Goal: Feedback & Contribution: Submit feedback/report problem

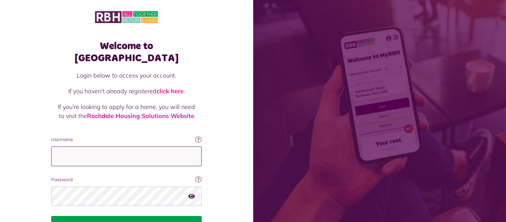
type input "**********"
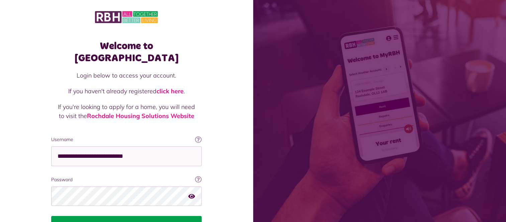
click at [131, 216] on button "Login" at bounding box center [126, 225] width 151 height 19
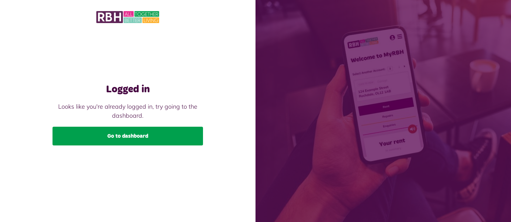
click at [139, 139] on link "Go to dashboard" at bounding box center [128, 136] width 151 height 19
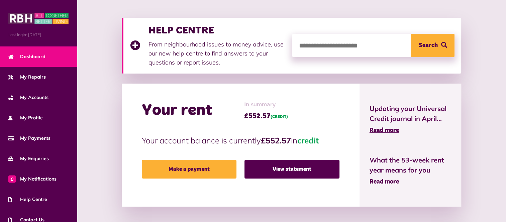
scroll to position [100, 0]
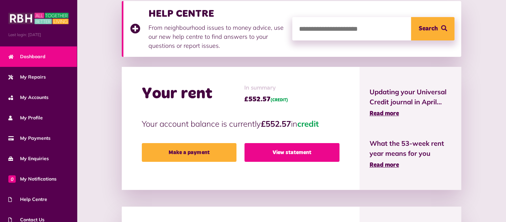
click at [293, 155] on link "View statement" at bounding box center [292, 152] width 95 height 19
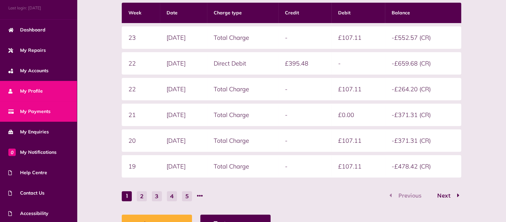
scroll to position [48, 0]
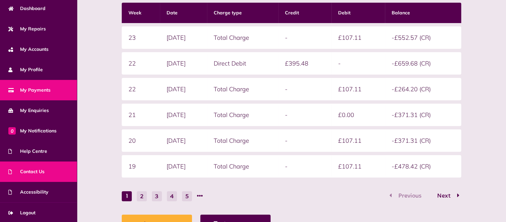
click at [41, 168] on span "Contact Us" at bounding box center [26, 171] width 36 height 7
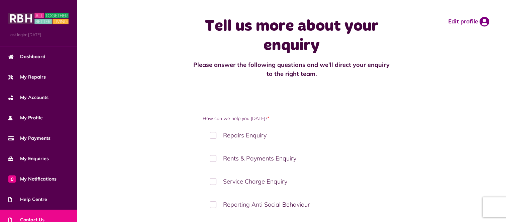
scroll to position [33, 0]
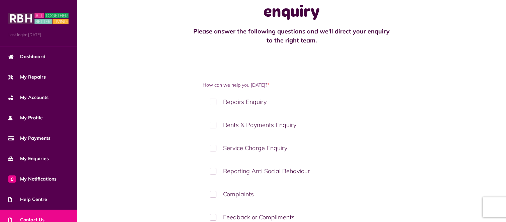
click at [211, 124] on label "Rents & Payments Enquiry" at bounding box center [291, 125] width 177 height 20
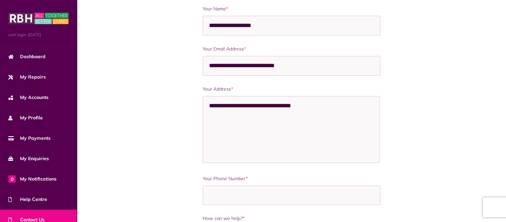
scroll to position [301, 0]
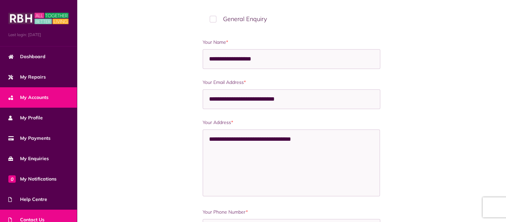
click at [28, 97] on span "My Accounts" at bounding box center [28, 97] width 40 height 7
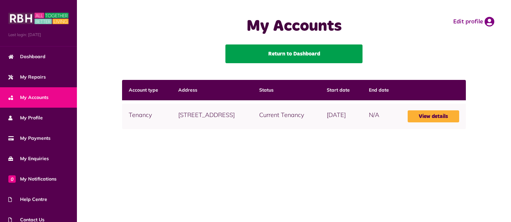
click at [306, 56] on link "Return to Dashboard" at bounding box center [294, 54] width 137 height 19
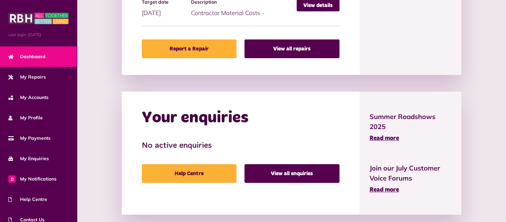
scroll to position [386, 0]
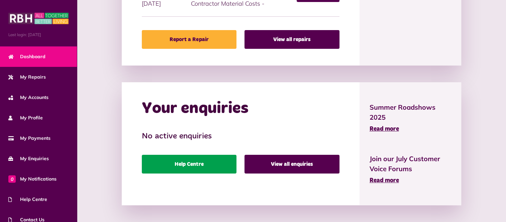
click at [186, 162] on link "Help Centre" at bounding box center [189, 164] width 95 height 19
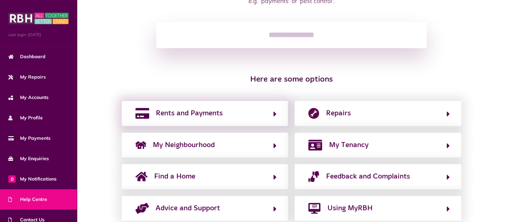
scroll to position [106, 0]
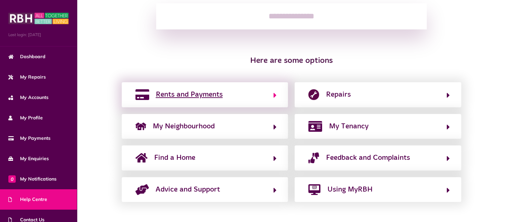
click at [272, 95] on button "Rents and Payments" at bounding box center [205, 94] width 143 height 11
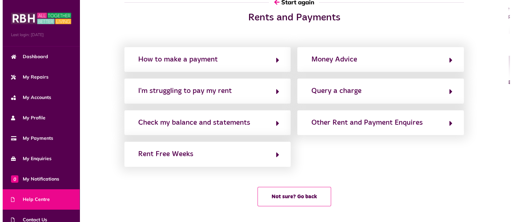
scroll to position [0, 0]
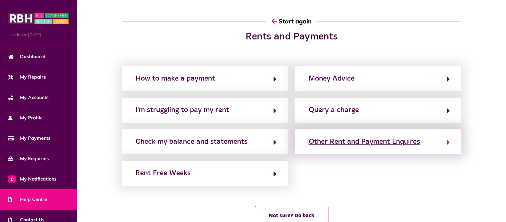
click at [447, 141] on icon "button" at bounding box center [448, 143] width 3 height 8
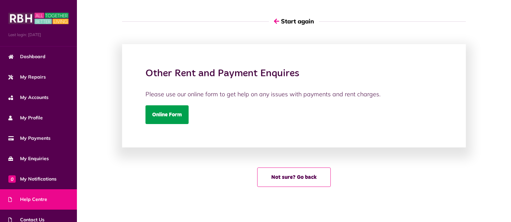
click at [164, 117] on link "Online Form" at bounding box center [167, 114] width 43 height 19
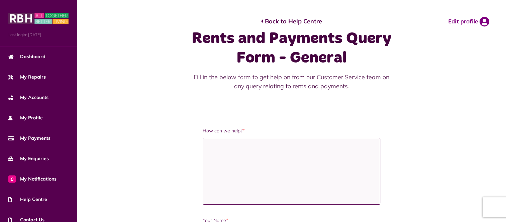
click at [214, 147] on textarea "How can we help? *" at bounding box center [291, 171] width 177 height 67
click at [275, 151] on textarea "**********" at bounding box center [291, 171] width 177 height 67
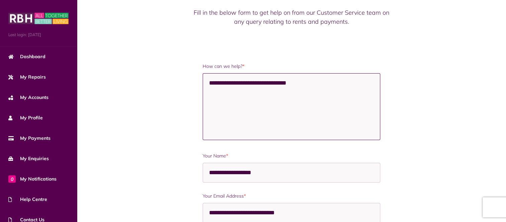
scroll to position [100, 0]
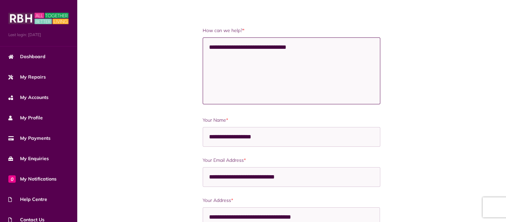
type textarea "**********"
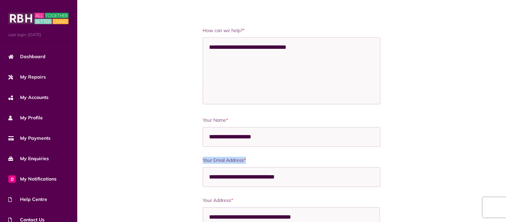
drag, startPoint x: 260, startPoint y: 167, endPoint x: 424, endPoint y: 147, distance: 164.8
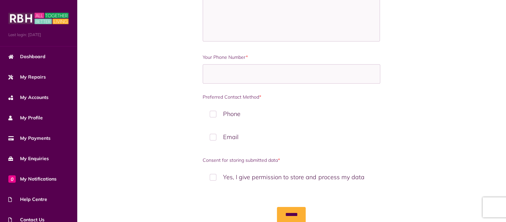
scroll to position [335, 0]
click at [218, 77] on input "Your Phone Number *" at bounding box center [291, 73] width 177 height 20
type input "**********"
click at [213, 175] on label "Yes, I give permission to store and process my data" at bounding box center [291, 176] width 177 height 20
click at [214, 110] on label "Phone" at bounding box center [291, 113] width 177 height 20
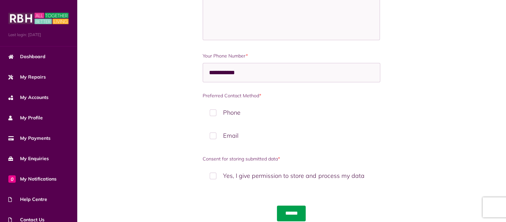
click at [298, 210] on input "******" at bounding box center [291, 213] width 29 height 15
